Goal: Task Accomplishment & Management: Use online tool/utility

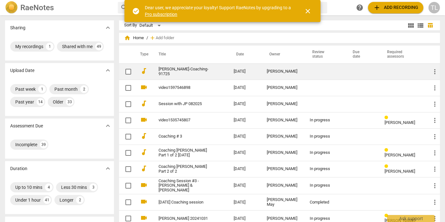
click at [216, 72] on td "[PERSON_NAME]-Coaching-91725" at bounding box center [190, 71] width 78 height 16
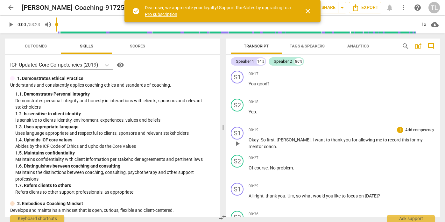
click at [415, 131] on p "Add competency" at bounding box center [419, 130] width 30 height 6
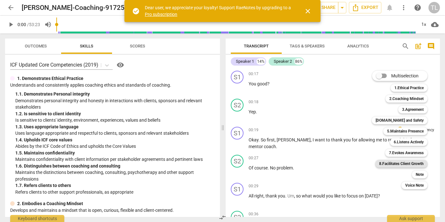
click at [413, 164] on b "8.Facilitates Client Growth" at bounding box center [401, 164] width 45 height 8
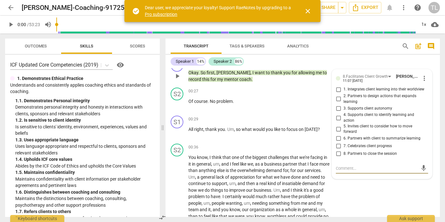
scroll to position [67, 0]
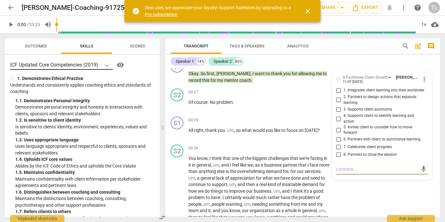
click at [109, 65] on icon at bounding box center [107, 65] width 6 height 6
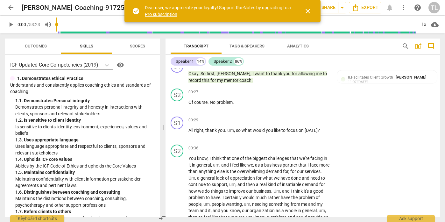
click at [140, 66] on div "ICF Updated Core Competencies (2019) visibility" at bounding box center [82, 65] width 144 height 10
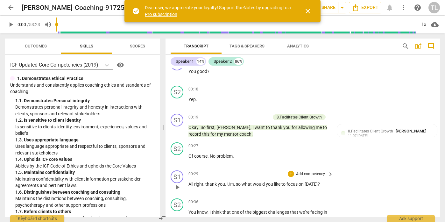
scroll to position [0, 0]
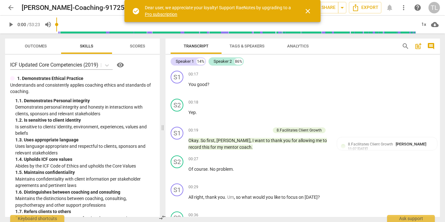
click at [306, 12] on span "close" at bounding box center [308, 11] width 8 height 8
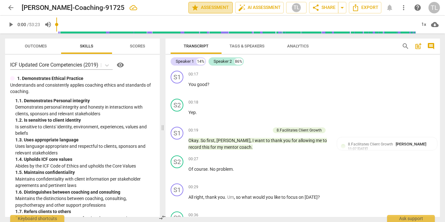
click at [224, 8] on span "star Assessment" at bounding box center [210, 8] width 38 height 8
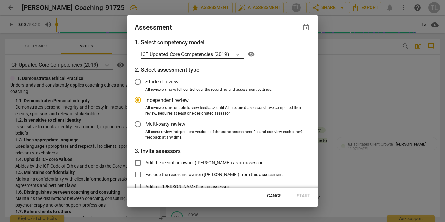
click at [239, 54] on icon at bounding box center [238, 54] width 4 height 2
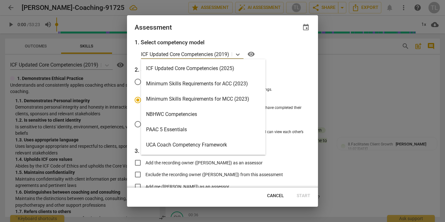
scroll to position [137, 0]
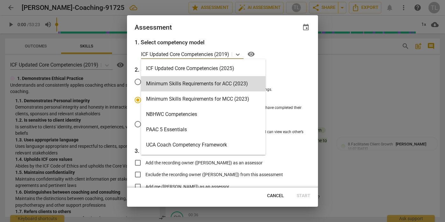
click at [241, 84] on div "Minimum Skills Requirements for ACC (2023)" at bounding box center [203, 83] width 124 height 15
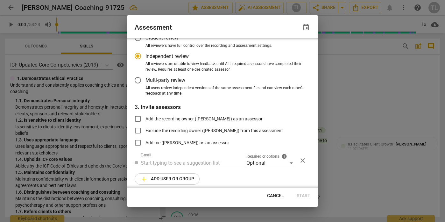
scroll to position [48, 0]
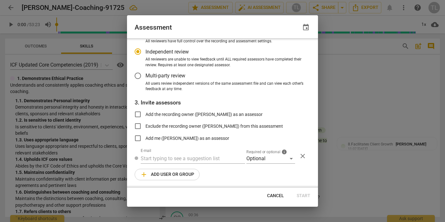
click at [350, 97] on div at bounding box center [222, 111] width 445 height 222
radio input "false"
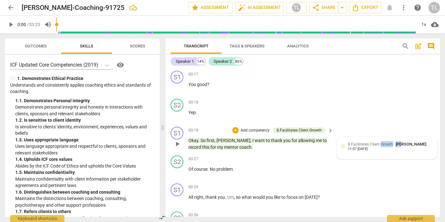
click at [399, 144] on span "[PERSON_NAME]" at bounding box center [410, 144] width 31 height 5
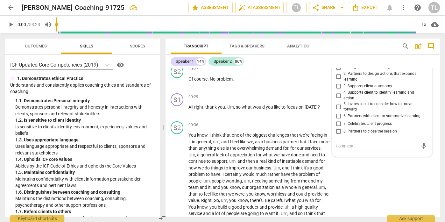
scroll to position [0, 0]
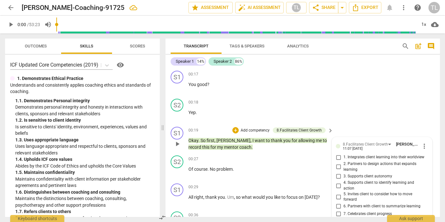
click at [423, 145] on span "more_vert" at bounding box center [424, 146] width 8 height 8
click at [426, 159] on li "Delete" at bounding box center [428, 158] width 22 height 12
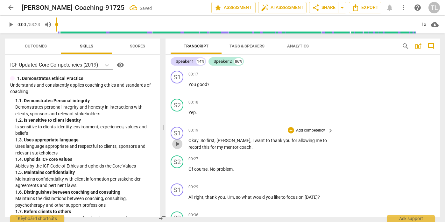
click at [177, 143] on span "play_arrow" at bounding box center [177, 144] width 8 height 8
click at [180, 175] on span "pause" at bounding box center [177, 172] width 8 height 8
type input "58"
